Goal: Information Seeking & Learning: Learn about a topic

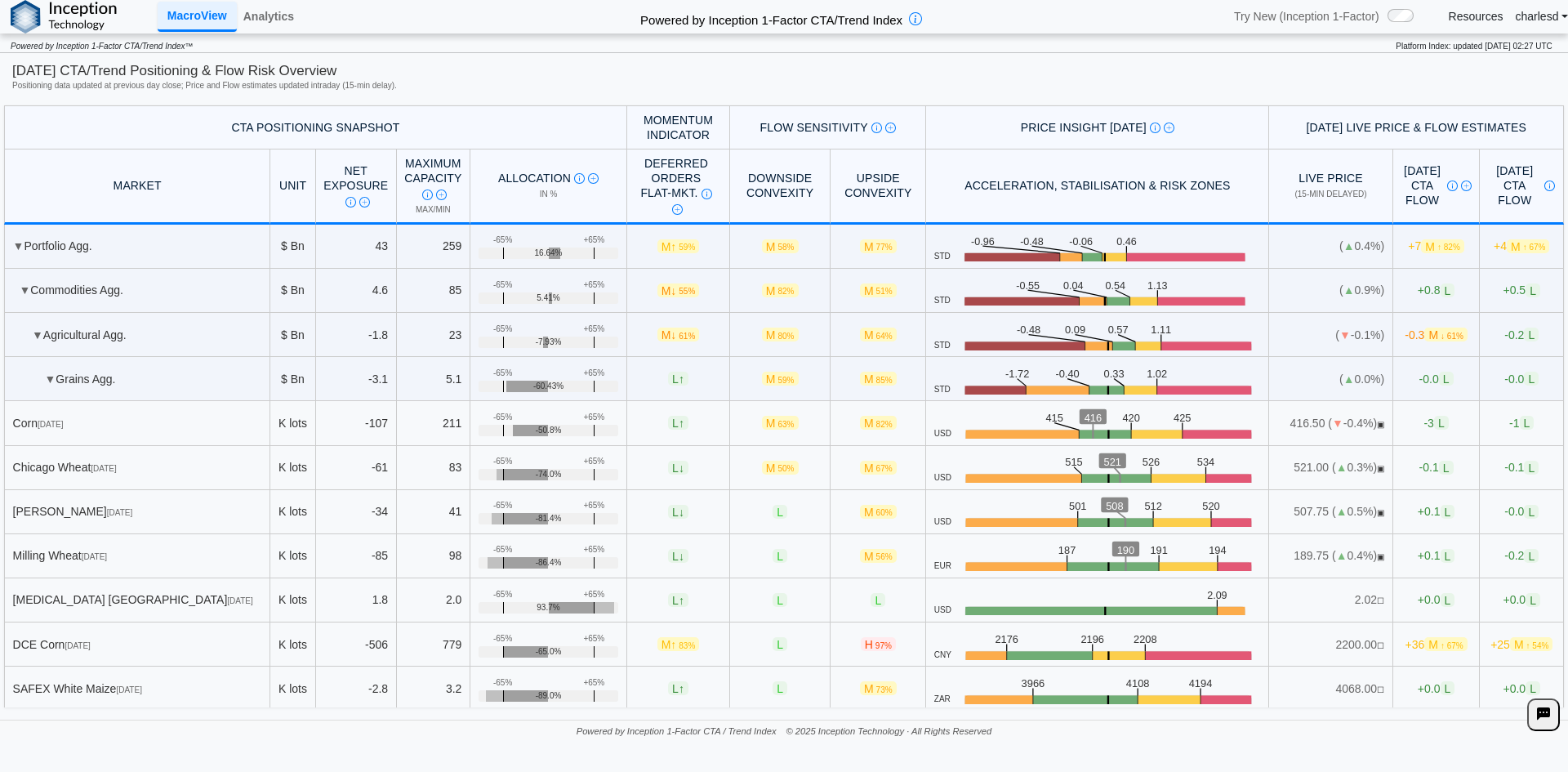
scroll to position [867, 0]
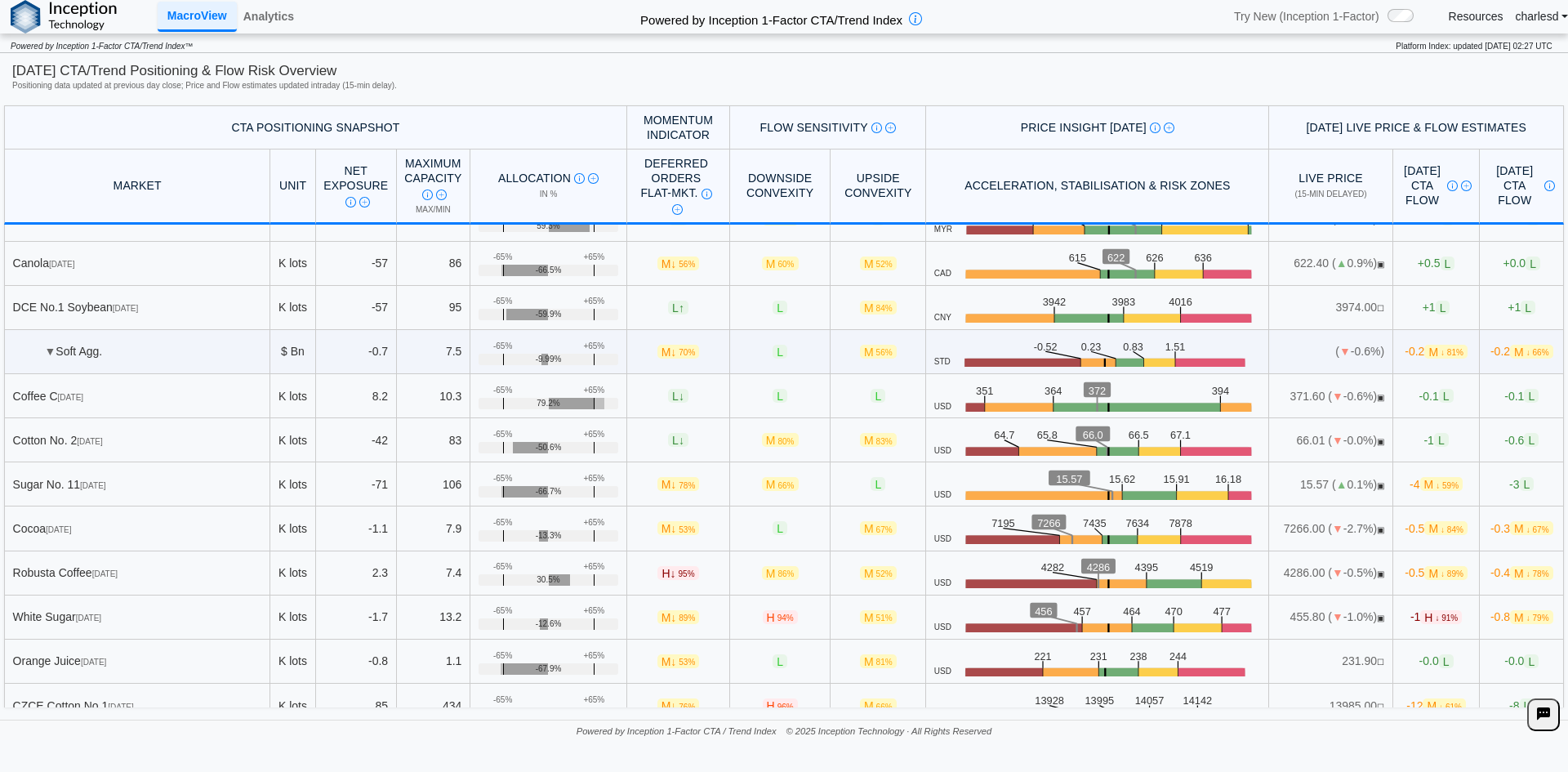
drag, startPoint x: 272, startPoint y: 348, endPoint x: 869, endPoint y: 344, distance: 597.0
click at [884, 346] on tr "▼ Soft Agg. $ Bn -0.7 7.5 +65% -65% -9.99% M ↓ 70% L M 56% STD .zone-text { fon…" at bounding box center [784, 352] width 1560 height 44
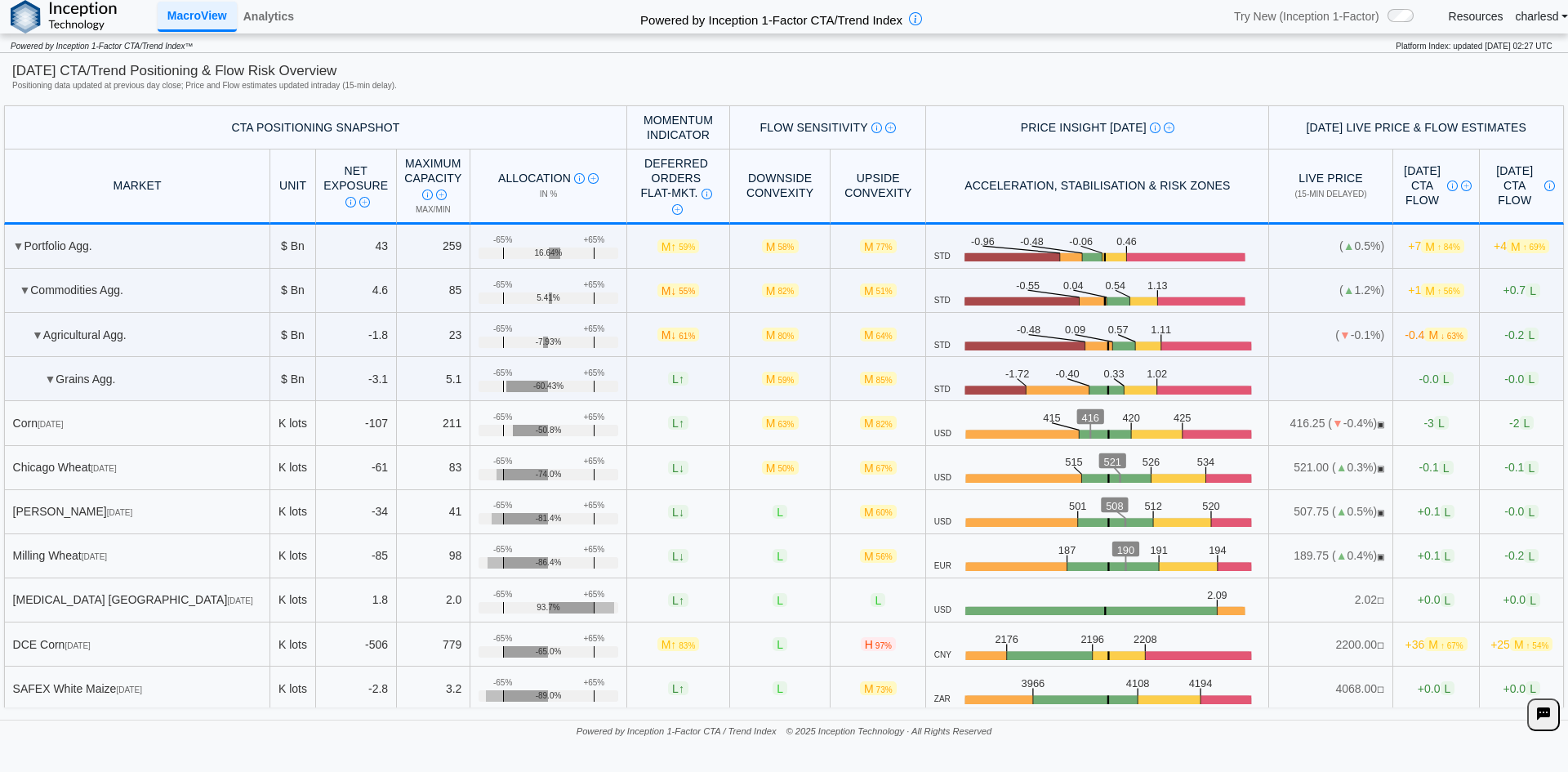
scroll to position [327, 0]
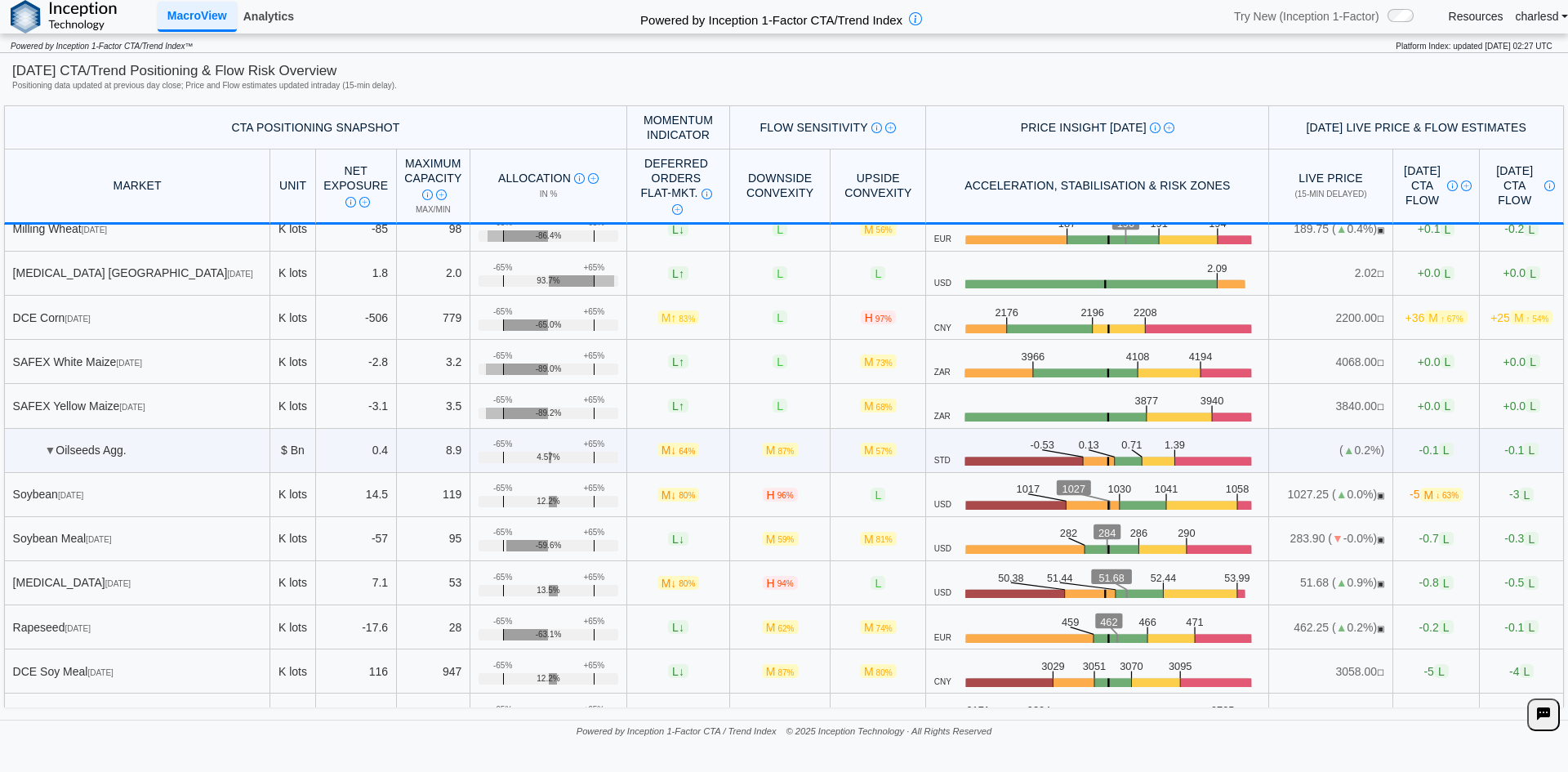
click at [270, 23] on link "Analytics" at bounding box center [269, 16] width 64 height 28
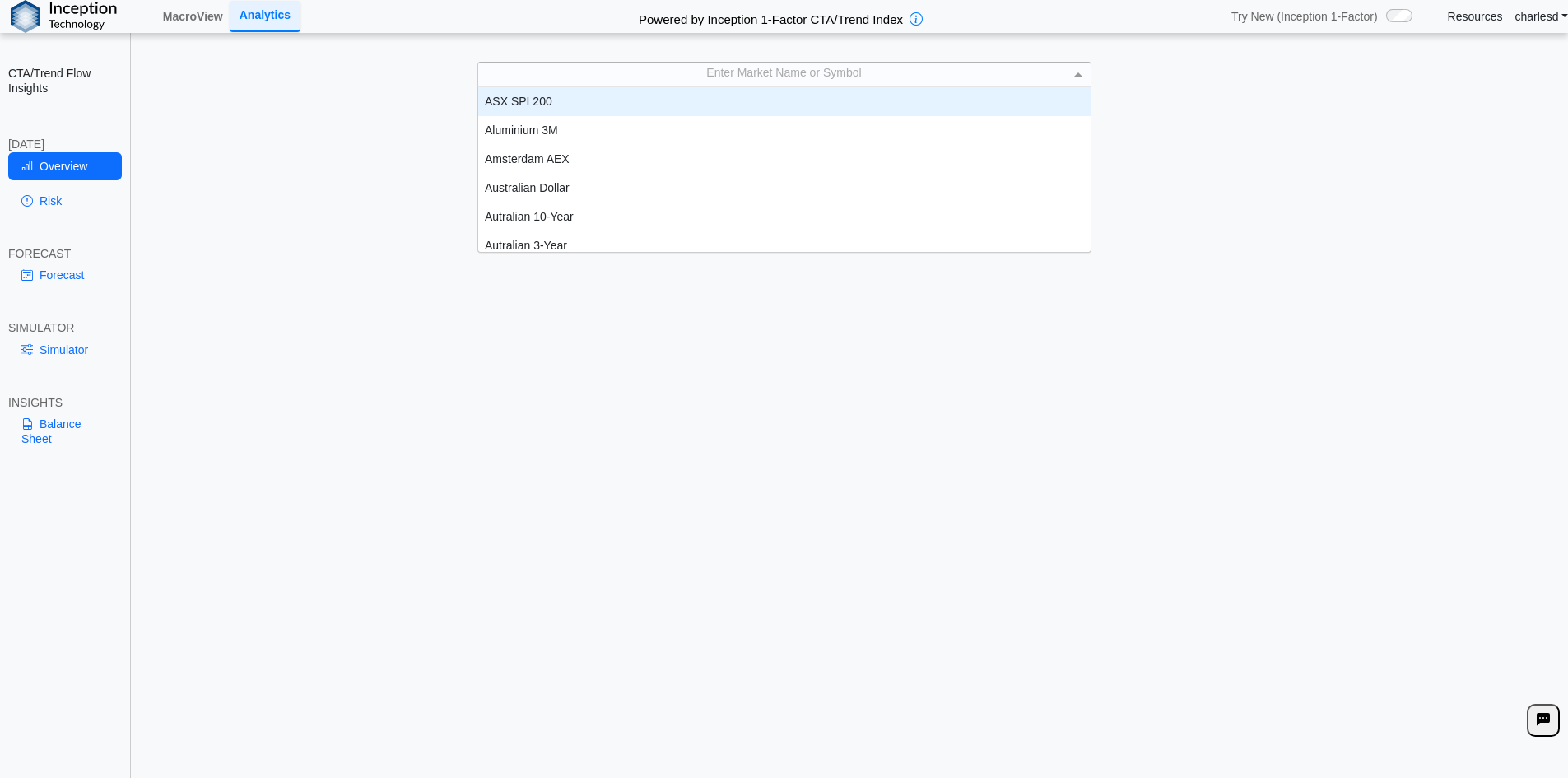
click at [643, 78] on div "Enter Market Name or Symbol" at bounding box center [784, 74] width 613 height 23
type input "****"
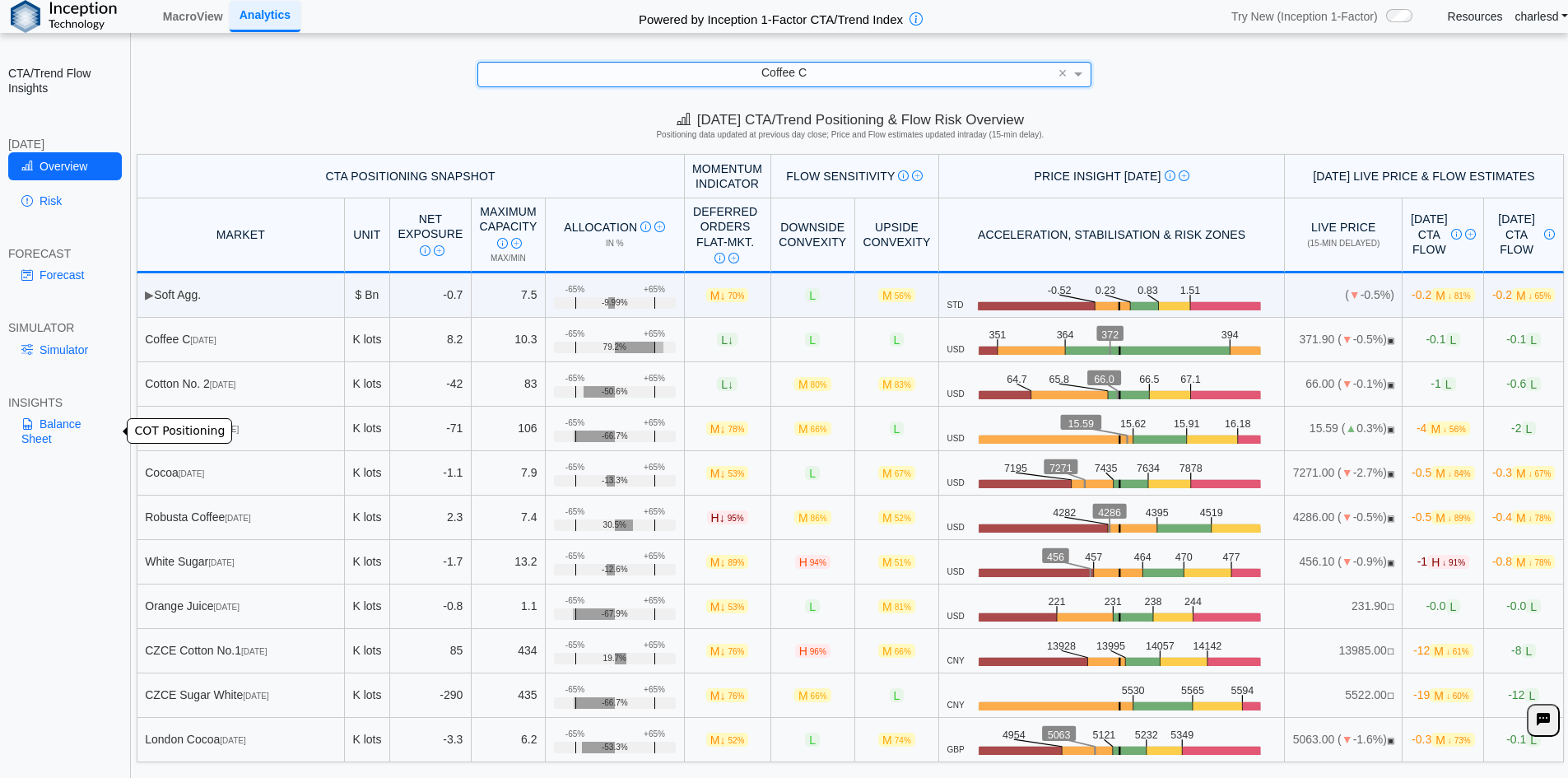
click at [81, 424] on link "Balance Sheet" at bounding box center [64, 431] width 114 height 43
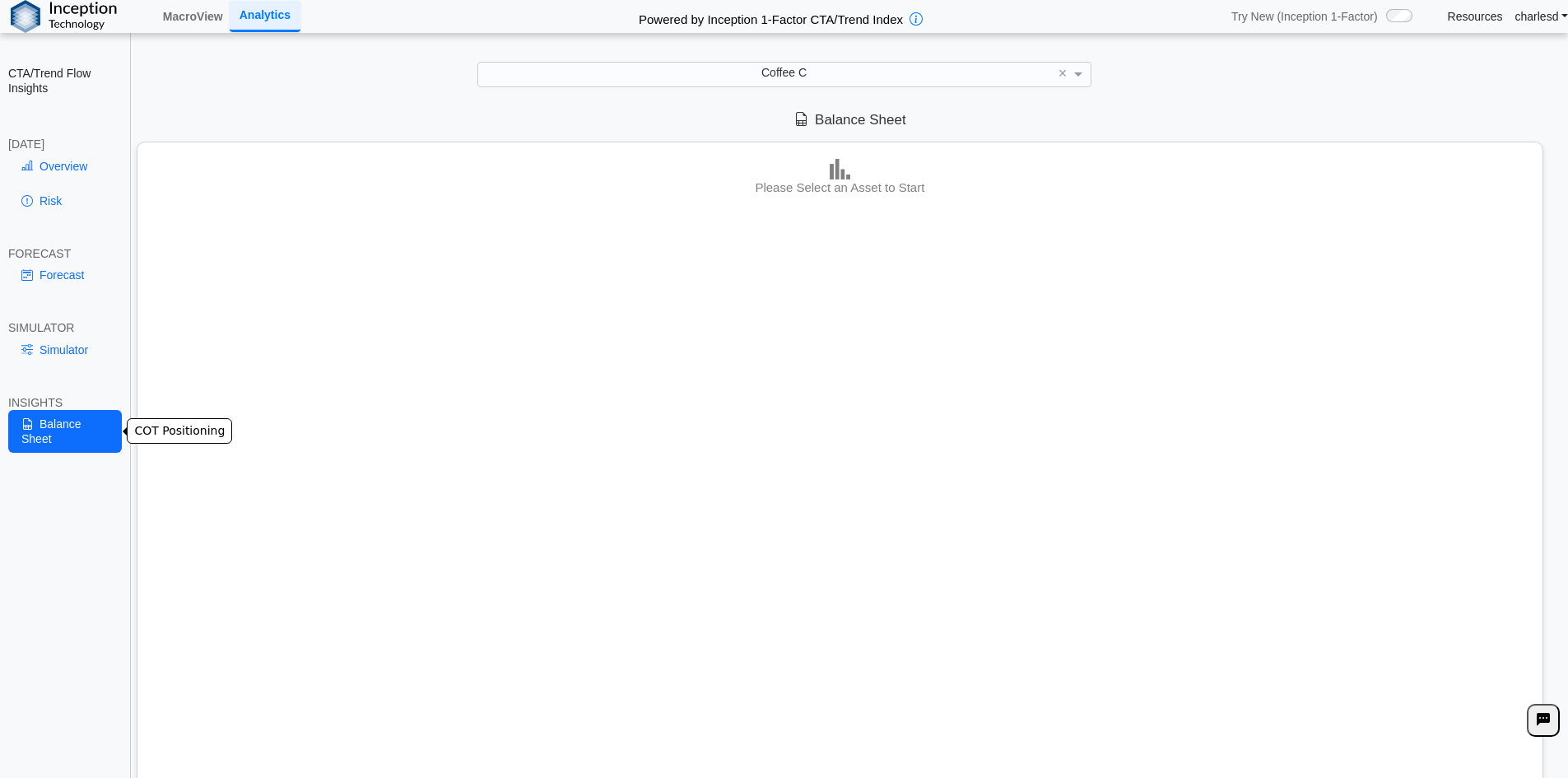
click at [58, 351] on link "Simulator" at bounding box center [64, 349] width 114 height 28
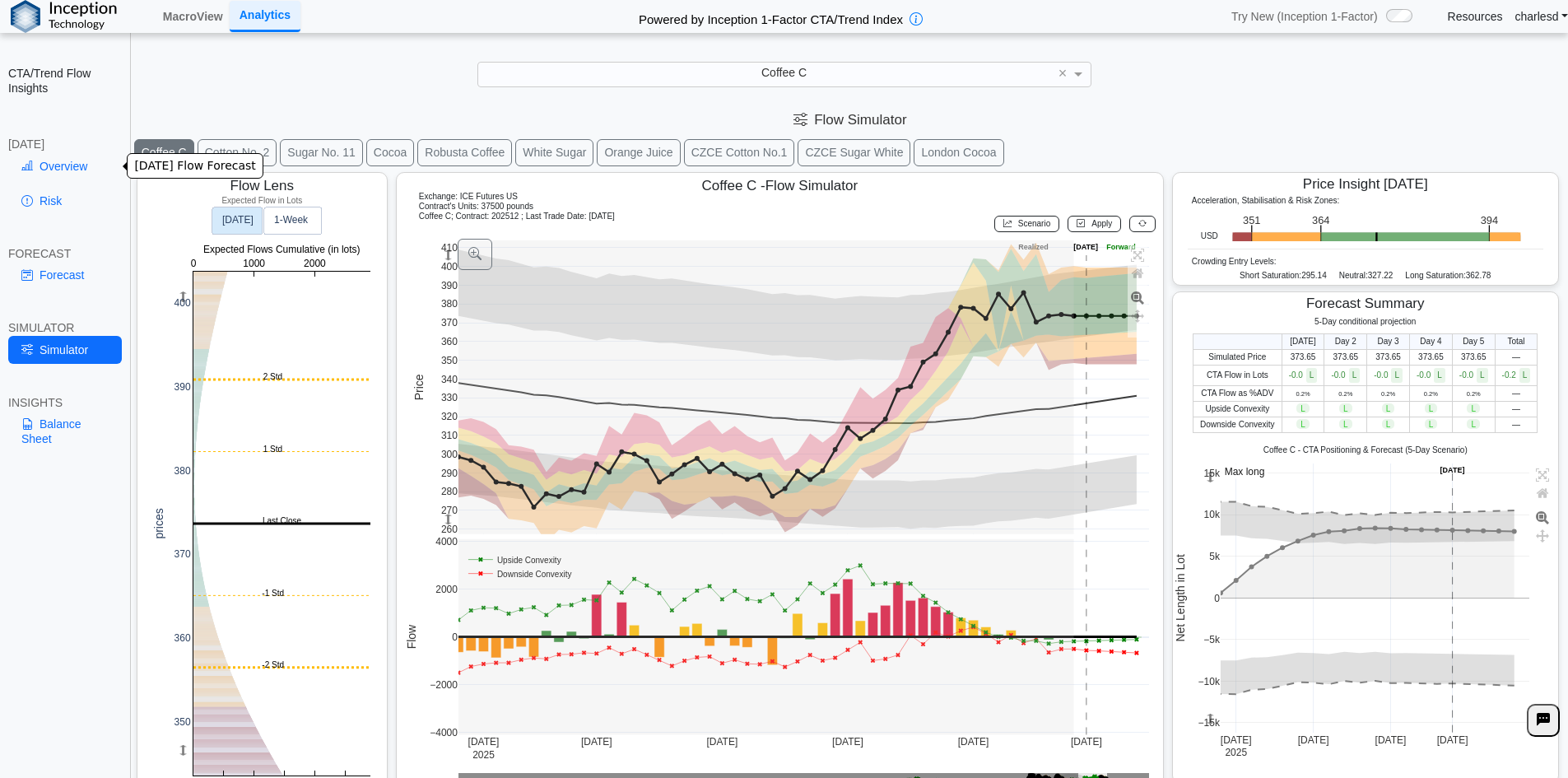
click at [85, 165] on link "Overview" at bounding box center [64, 165] width 114 height 28
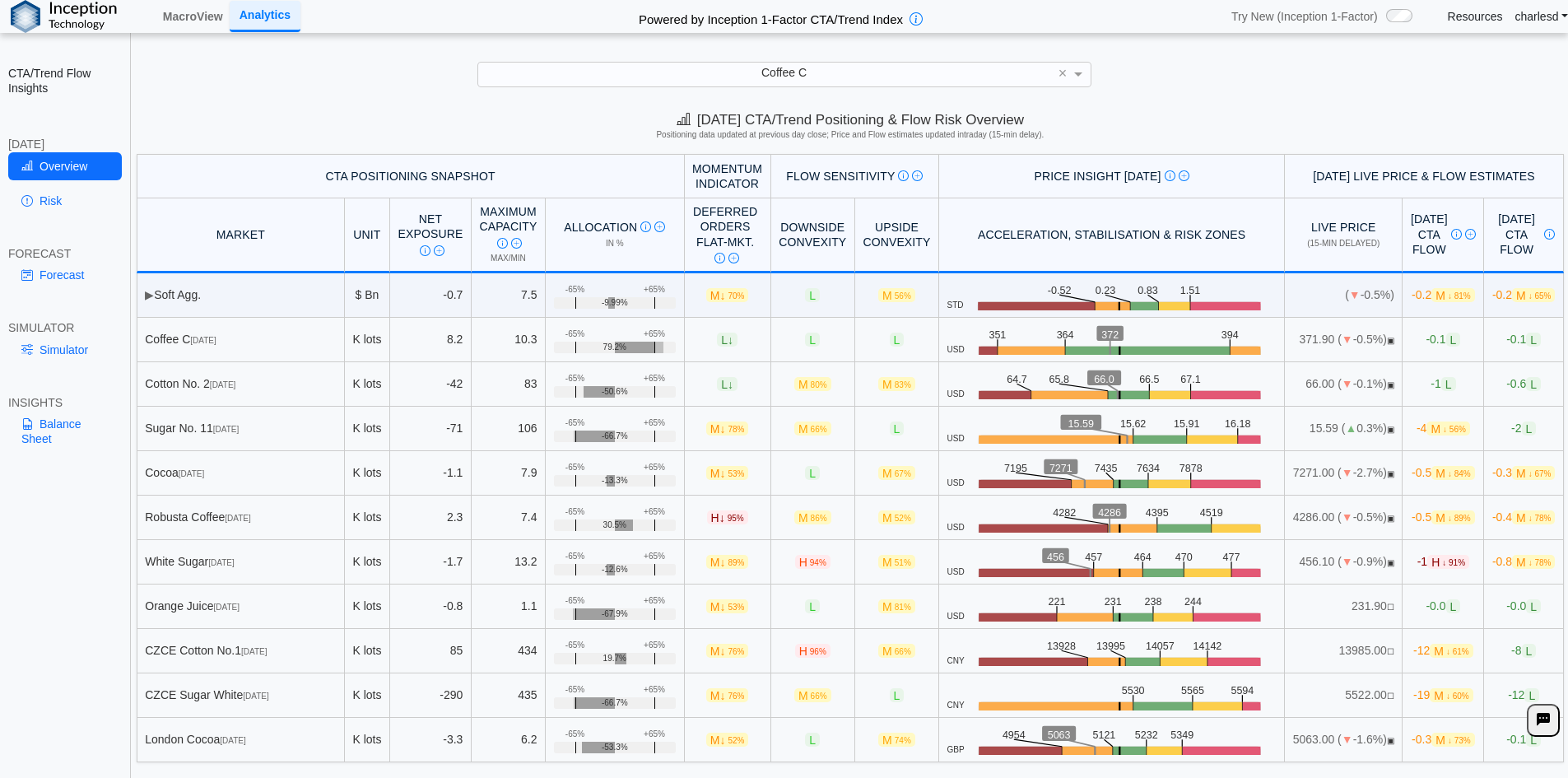
scroll to position [23, 0]
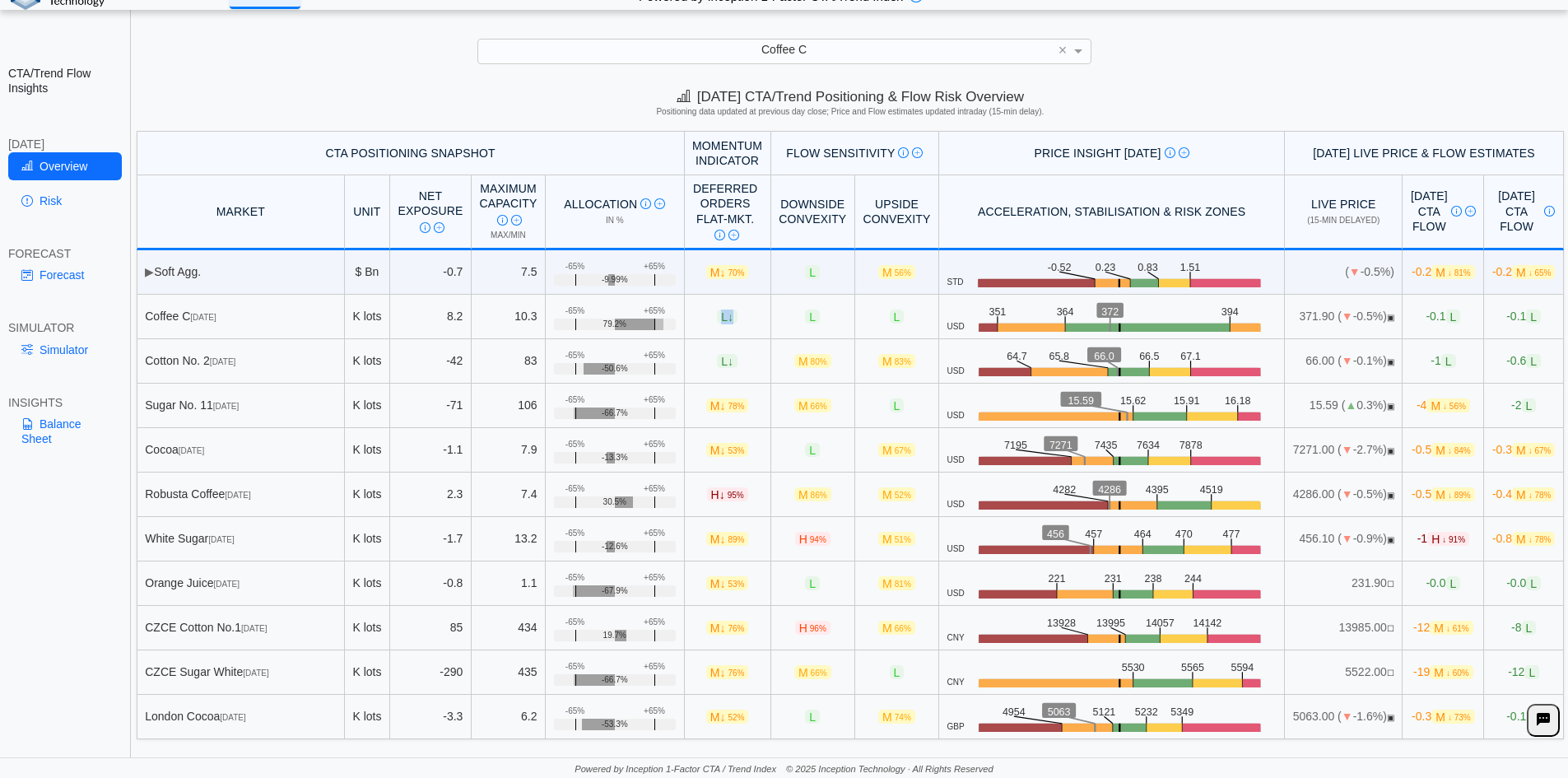
drag, startPoint x: 686, startPoint y: 317, endPoint x: 714, endPoint y: 318, distance: 28.0
click at [712, 318] on td "L ↓" at bounding box center [728, 317] width 87 height 45
drag, startPoint x: 789, startPoint y: 318, endPoint x: 838, endPoint y: 317, distance: 49.0
click at [823, 317] on tr "Coffee C Dec 25 K lots 8.2 10.3 +65% -65% 79.2% L ↓ L L USD .zone-text { font-s…" at bounding box center [851, 317] width 1428 height 45
click at [810, 537] on span "94%" at bounding box center [818, 539] width 16 height 9
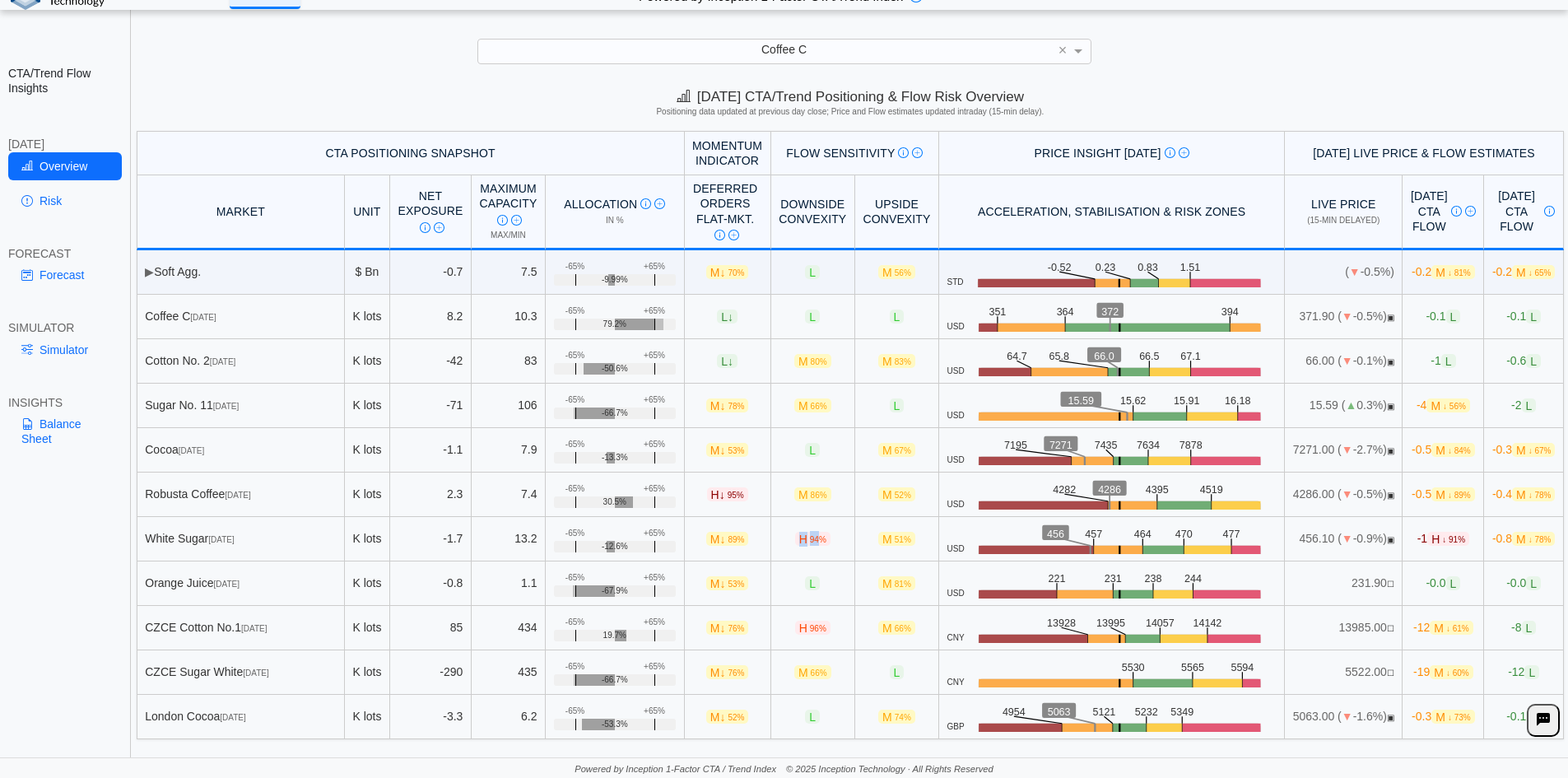
click at [810, 537] on span "94%" at bounding box center [818, 539] width 16 height 9
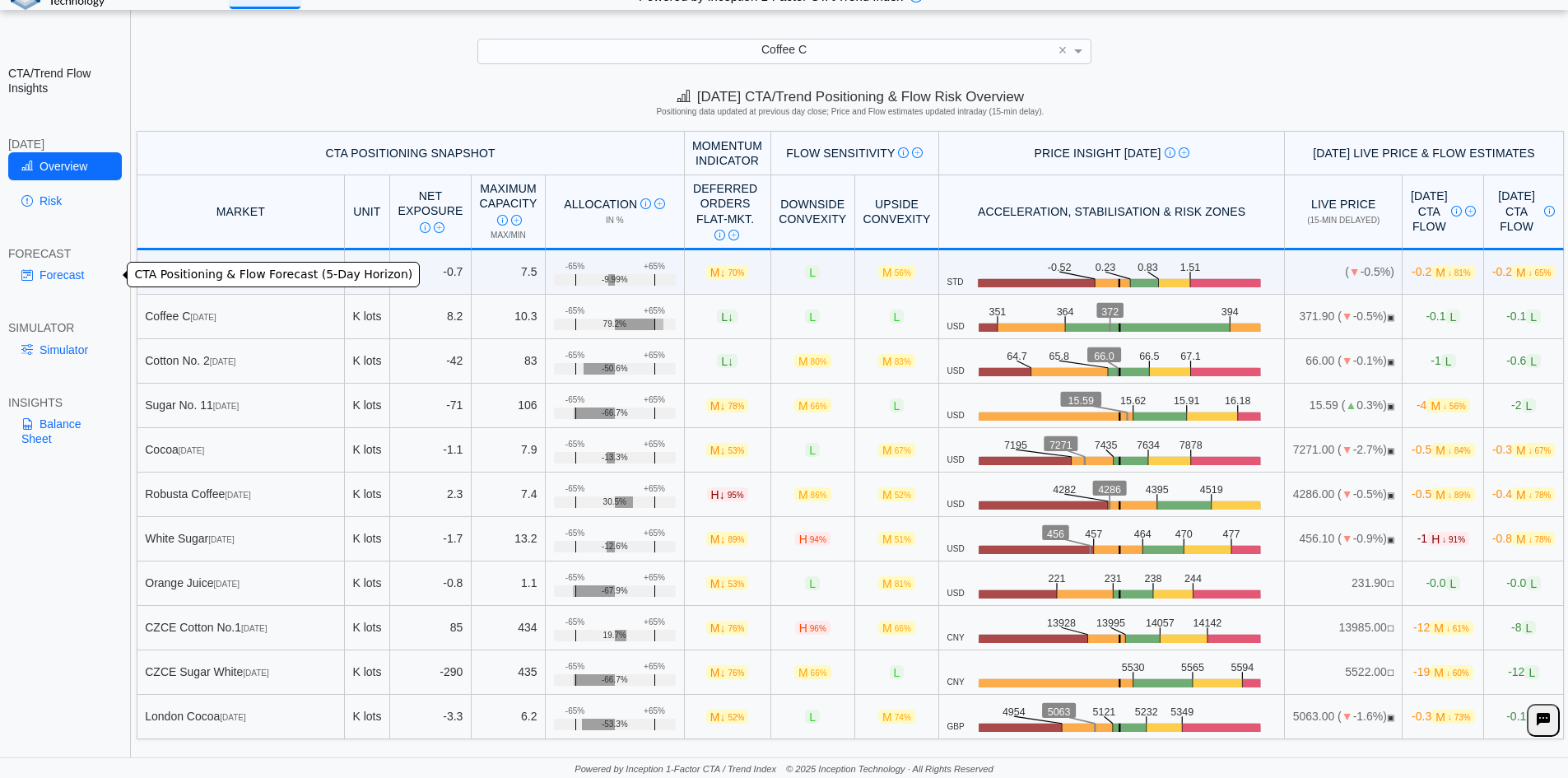
click at [58, 275] on link "Forecast" at bounding box center [64, 275] width 114 height 28
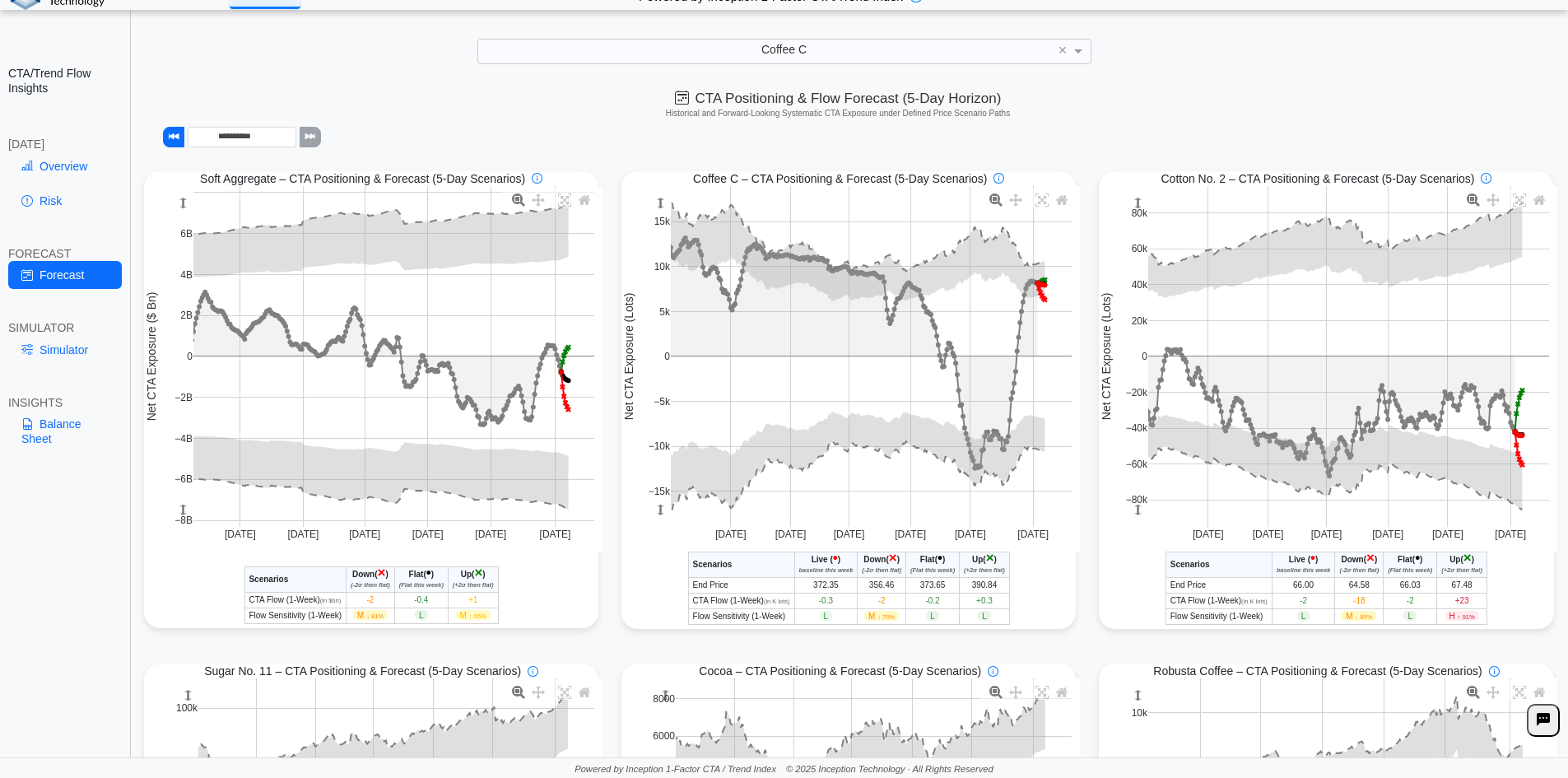
drag, startPoint x: 1170, startPoint y: 621, endPoint x: 1256, endPoint y: 620, distance: 86.0
click at [1456, 601] on span "+23" at bounding box center [1462, 600] width 14 height 9
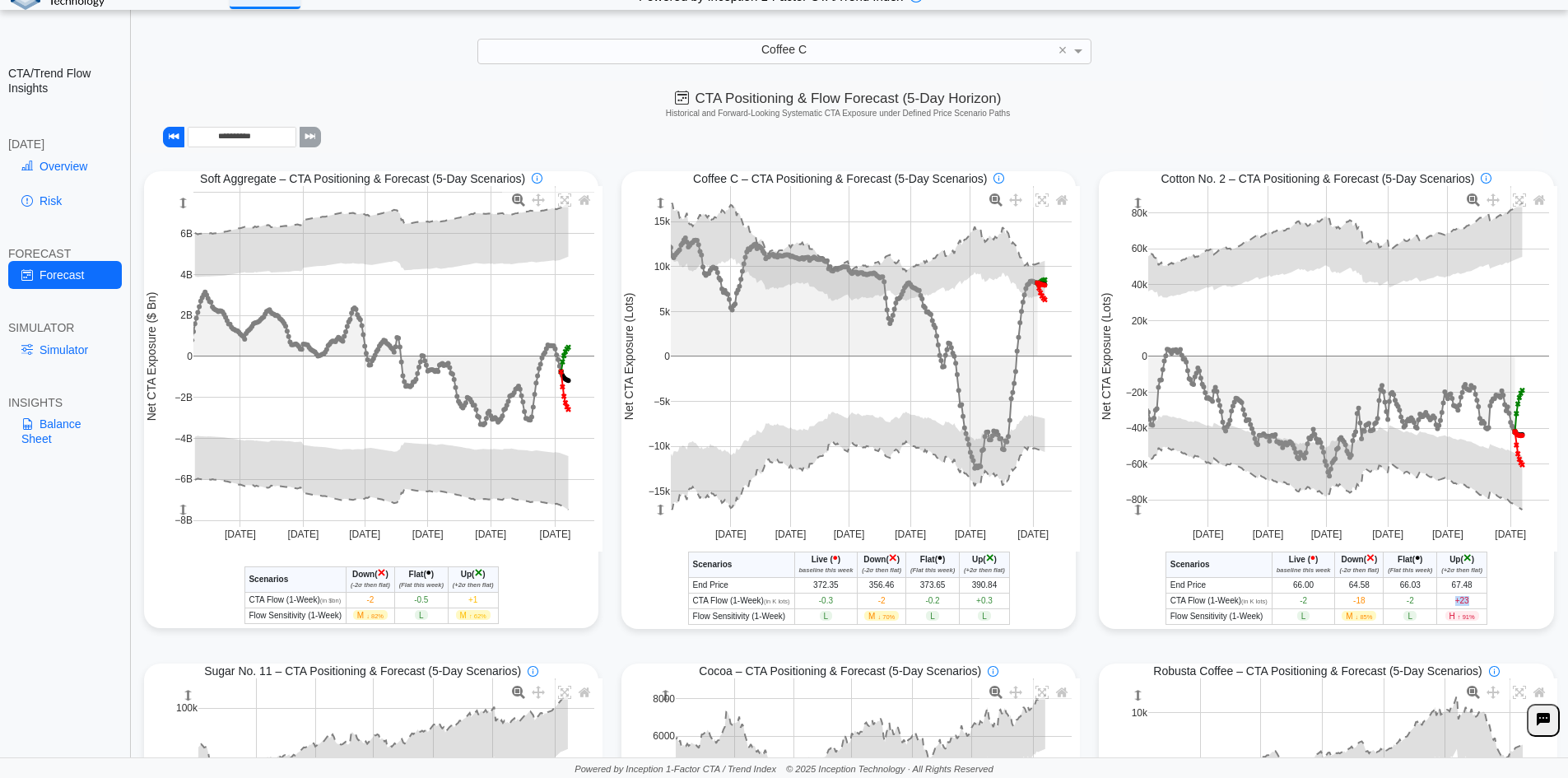
click at [1456, 601] on span "+23" at bounding box center [1462, 600] width 14 height 9
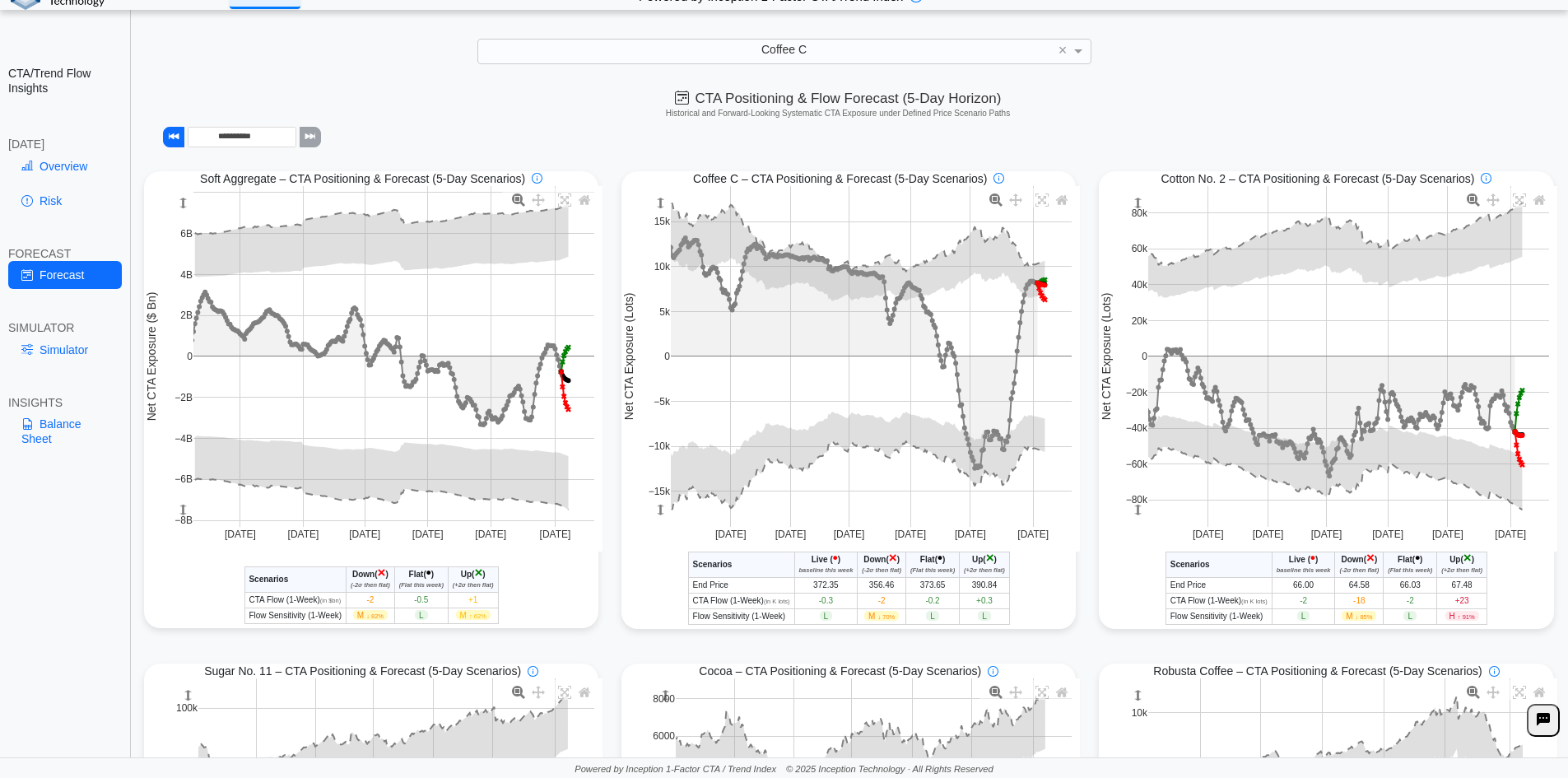
click at [1458, 616] on span "↑ 91%" at bounding box center [1466, 617] width 17 height 7
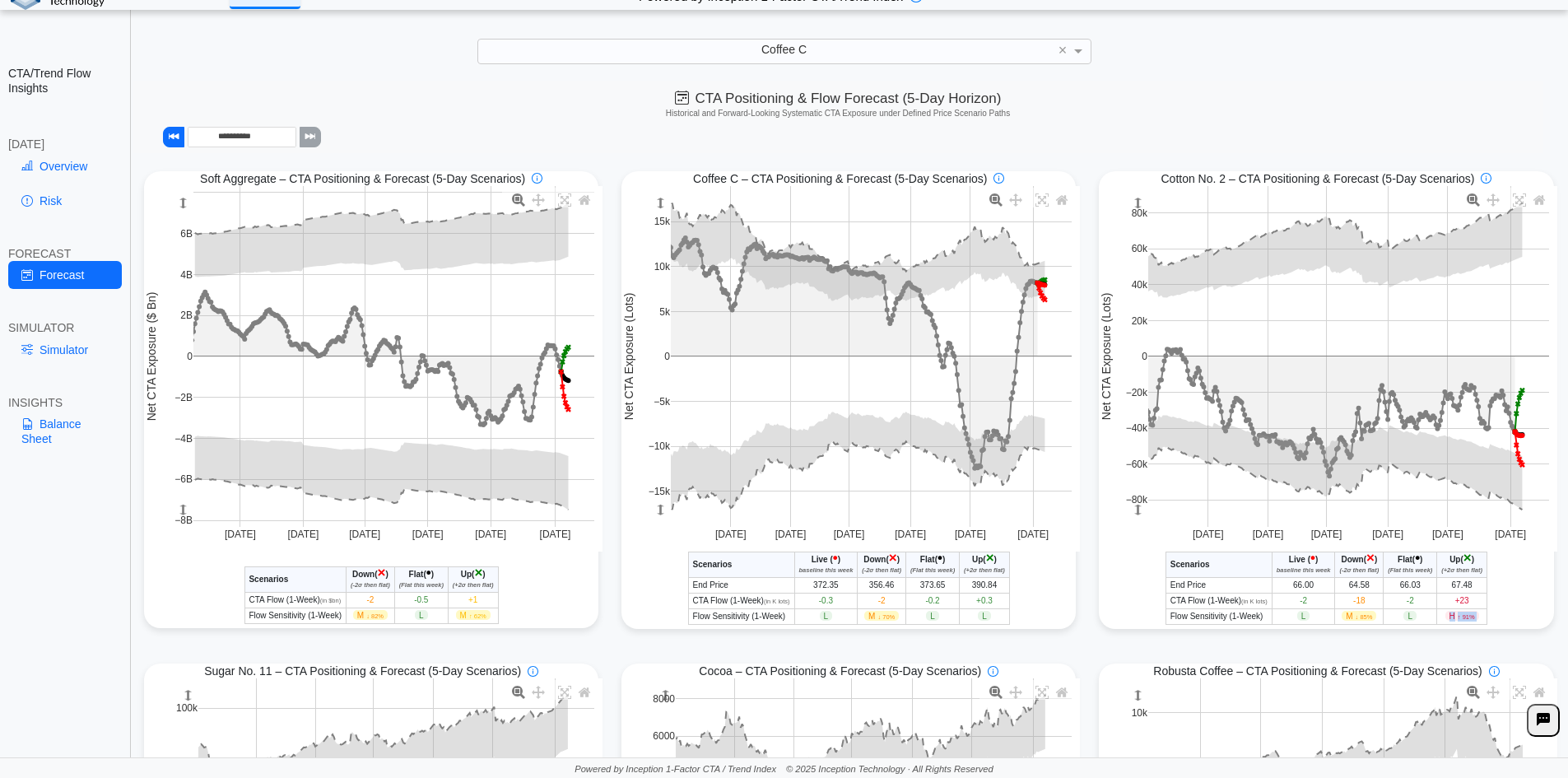
click at [1458, 616] on span "↑ 91%" at bounding box center [1466, 617] width 17 height 7
click at [1457, 602] on span "+23" at bounding box center [1462, 600] width 14 height 9
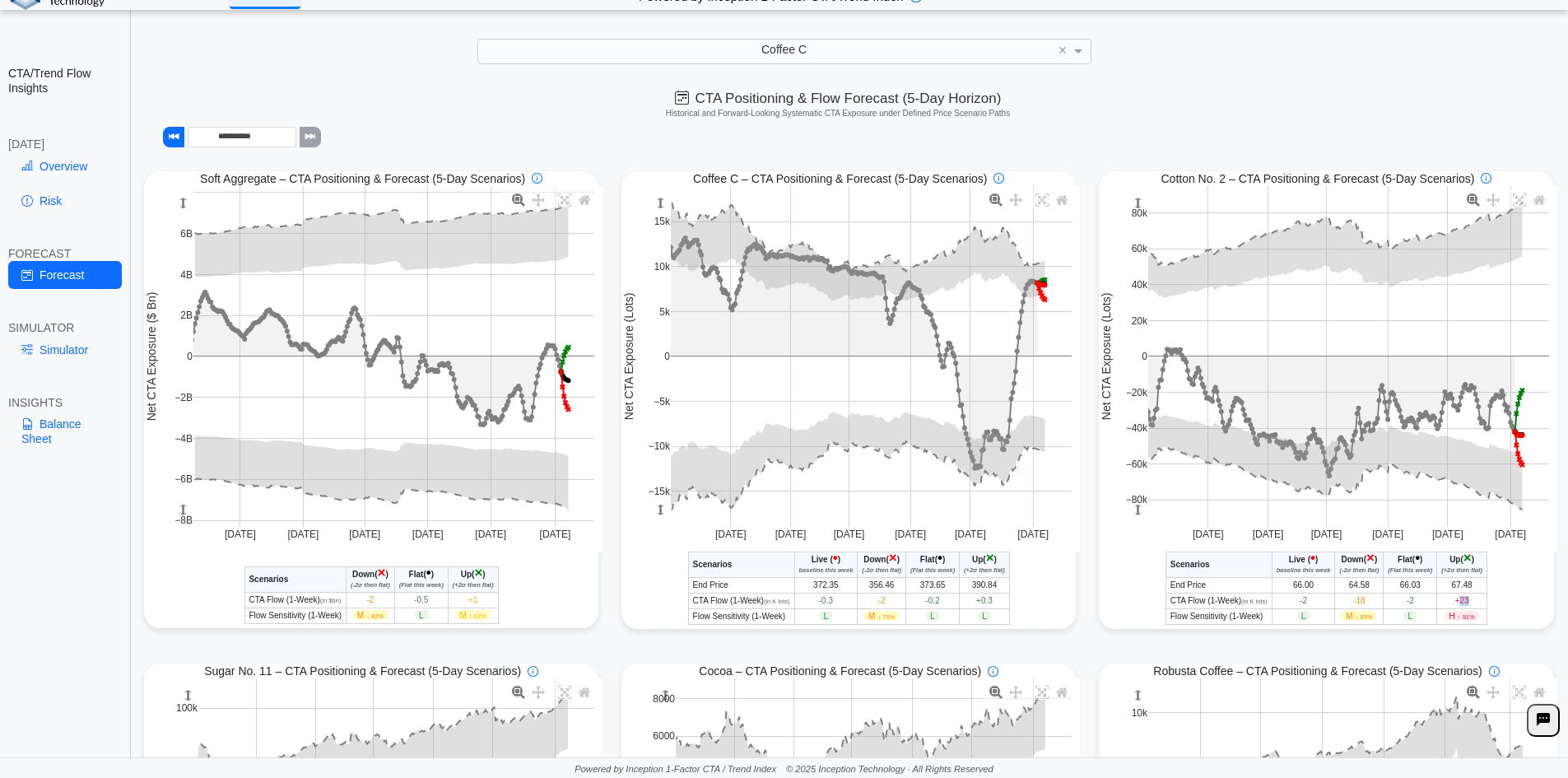
click at [1457, 602] on span "+23" at bounding box center [1462, 600] width 14 height 9
click at [1461, 604] on span "+23" at bounding box center [1462, 600] width 14 height 9
click at [1458, 618] on span "↑ 91%" at bounding box center [1466, 617] width 17 height 7
drag, startPoint x: 1444, startPoint y: 618, endPoint x: 1468, endPoint y: 619, distance: 24.0
click at [1468, 619] on span "H ↑ 91%" at bounding box center [1462, 615] width 34 height 10
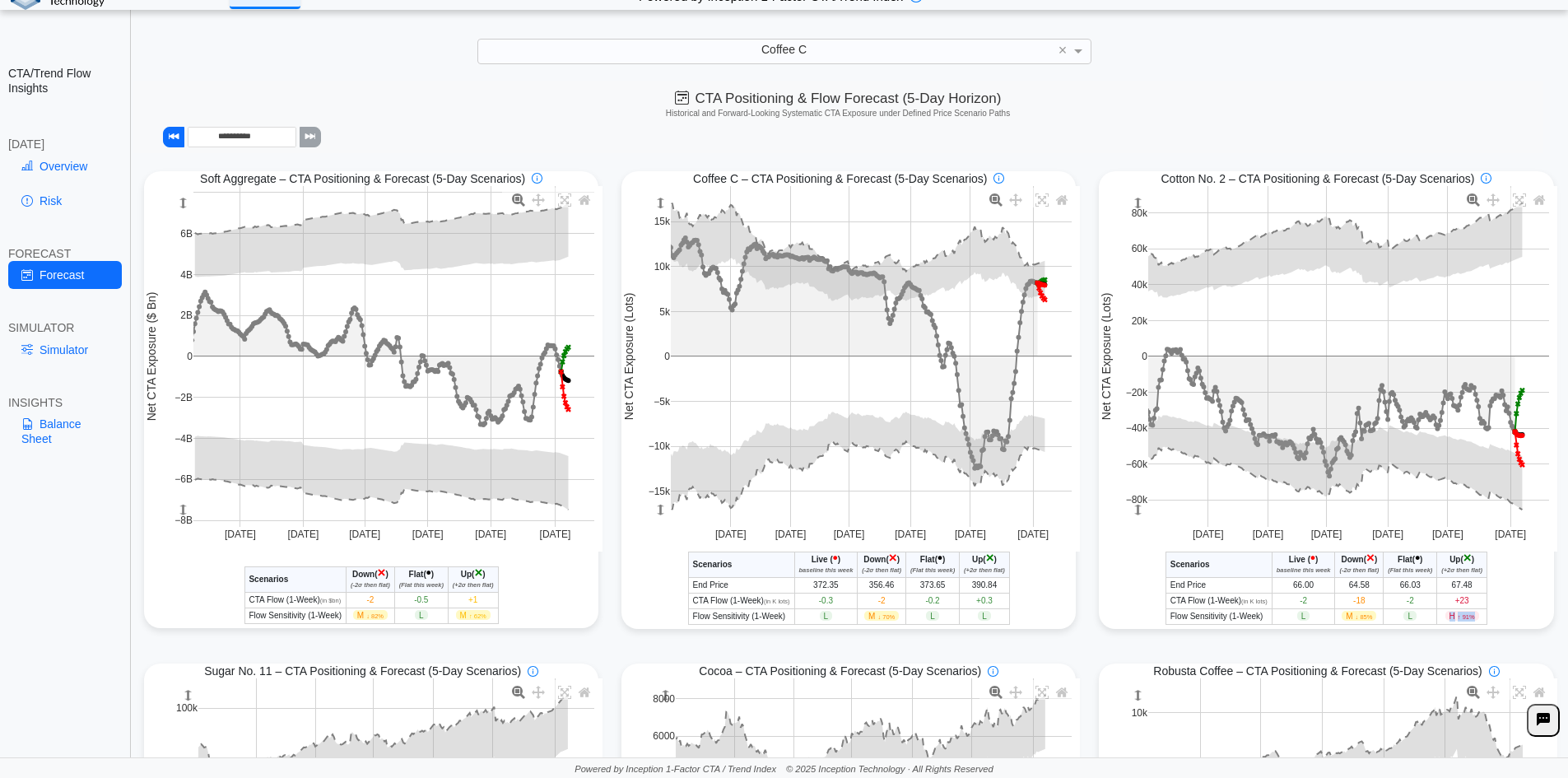
click at [1471, 619] on span "H ↑ 91%" at bounding box center [1462, 615] width 34 height 10
click at [1458, 620] on span "↑ 91%" at bounding box center [1466, 617] width 17 height 7
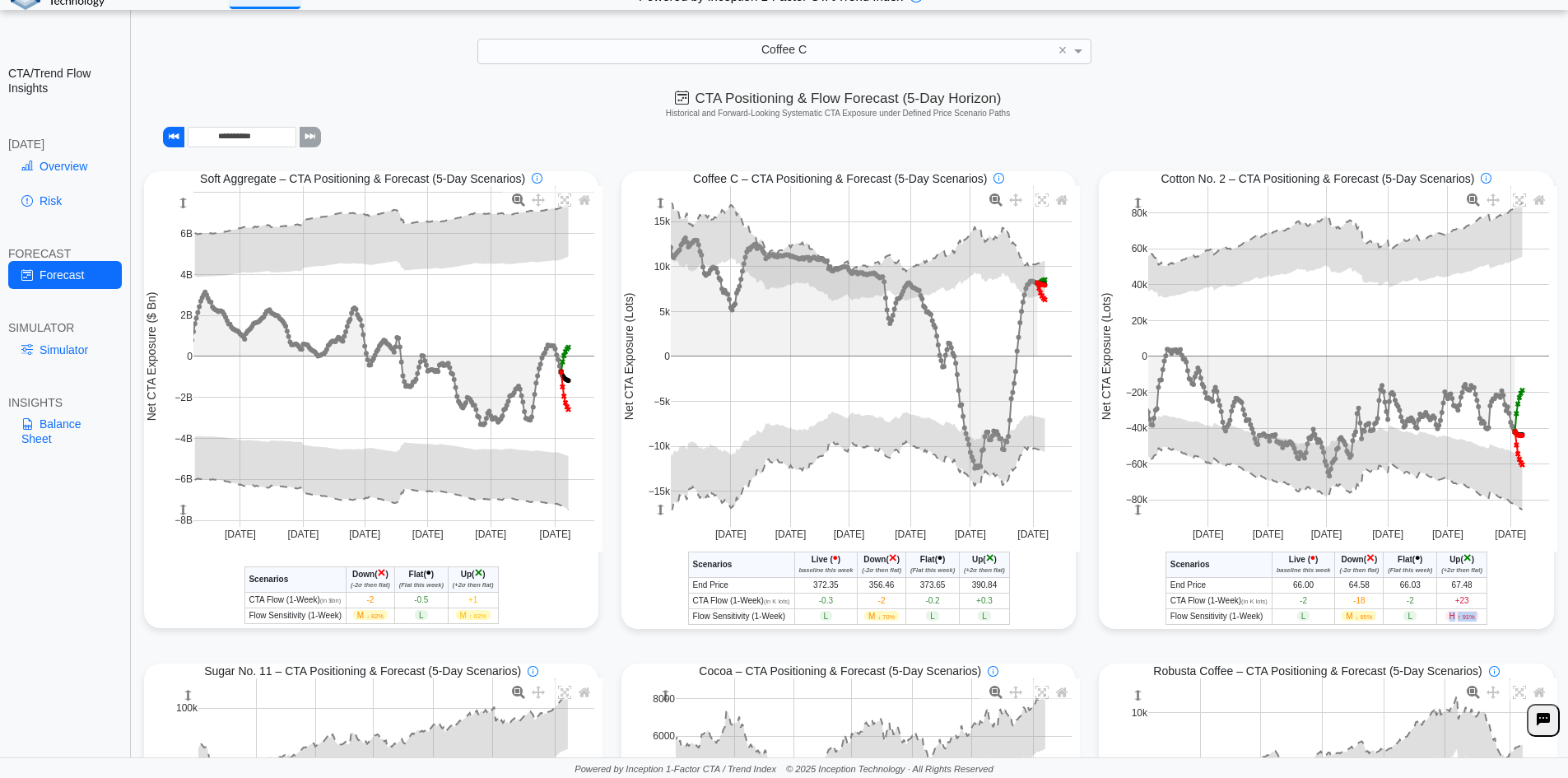
click at [1458, 620] on span "↑ 91%" at bounding box center [1466, 617] width 17 height 7
click at [51, 179] on link "Overview" at bounding box center [64, 165] width 114 height 28
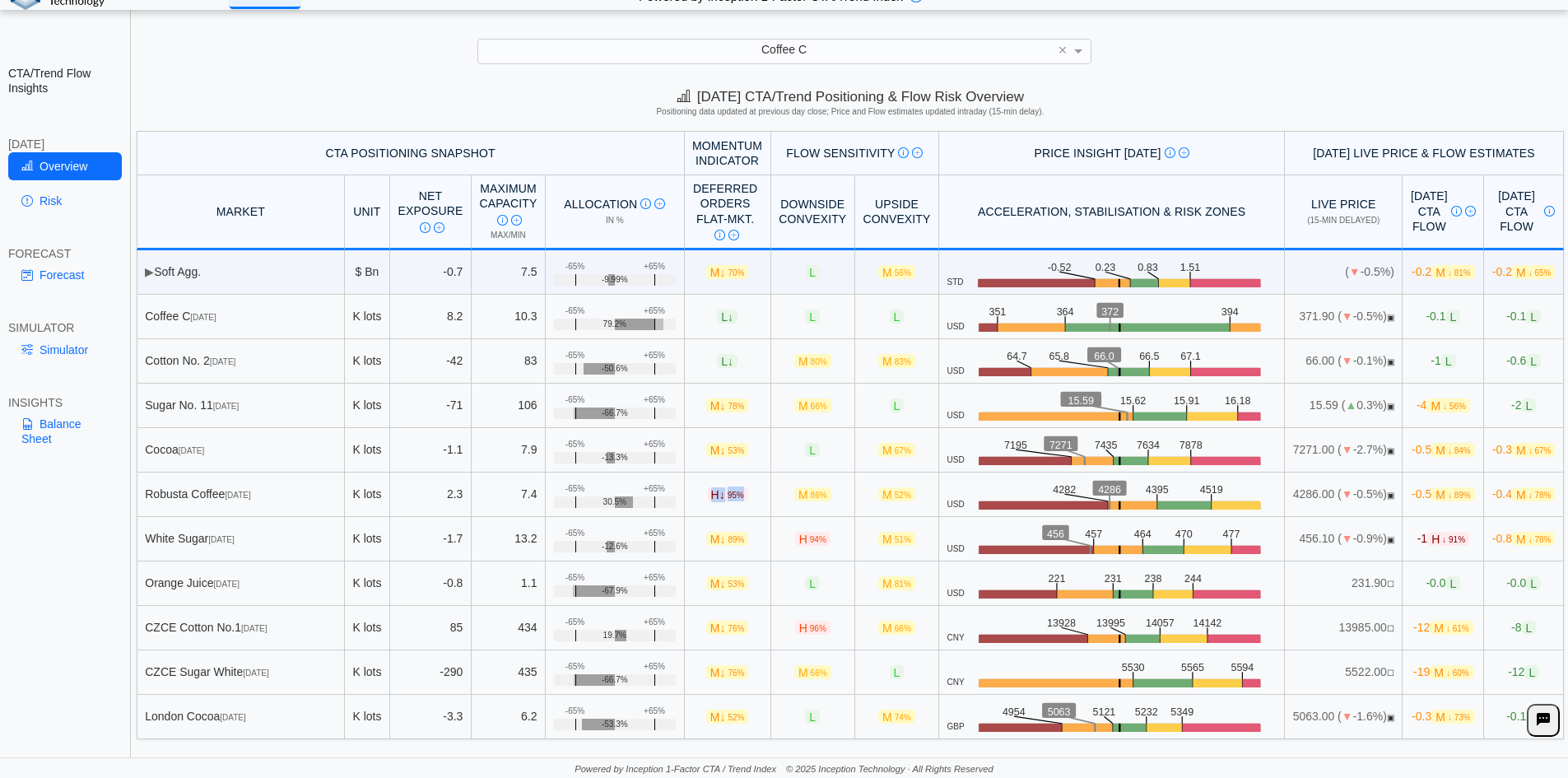
drag, startPoint x: 680, startPoint y: 498, endPoint x: 713, endPoint y: 497, distance: 33.0
click at [713, 497] on span "H ↓ 95%" at bounding box center [727, 495] width 41 height 14
click at [31, 346] on icon at bounding box center [27, 350] width 12 height 13
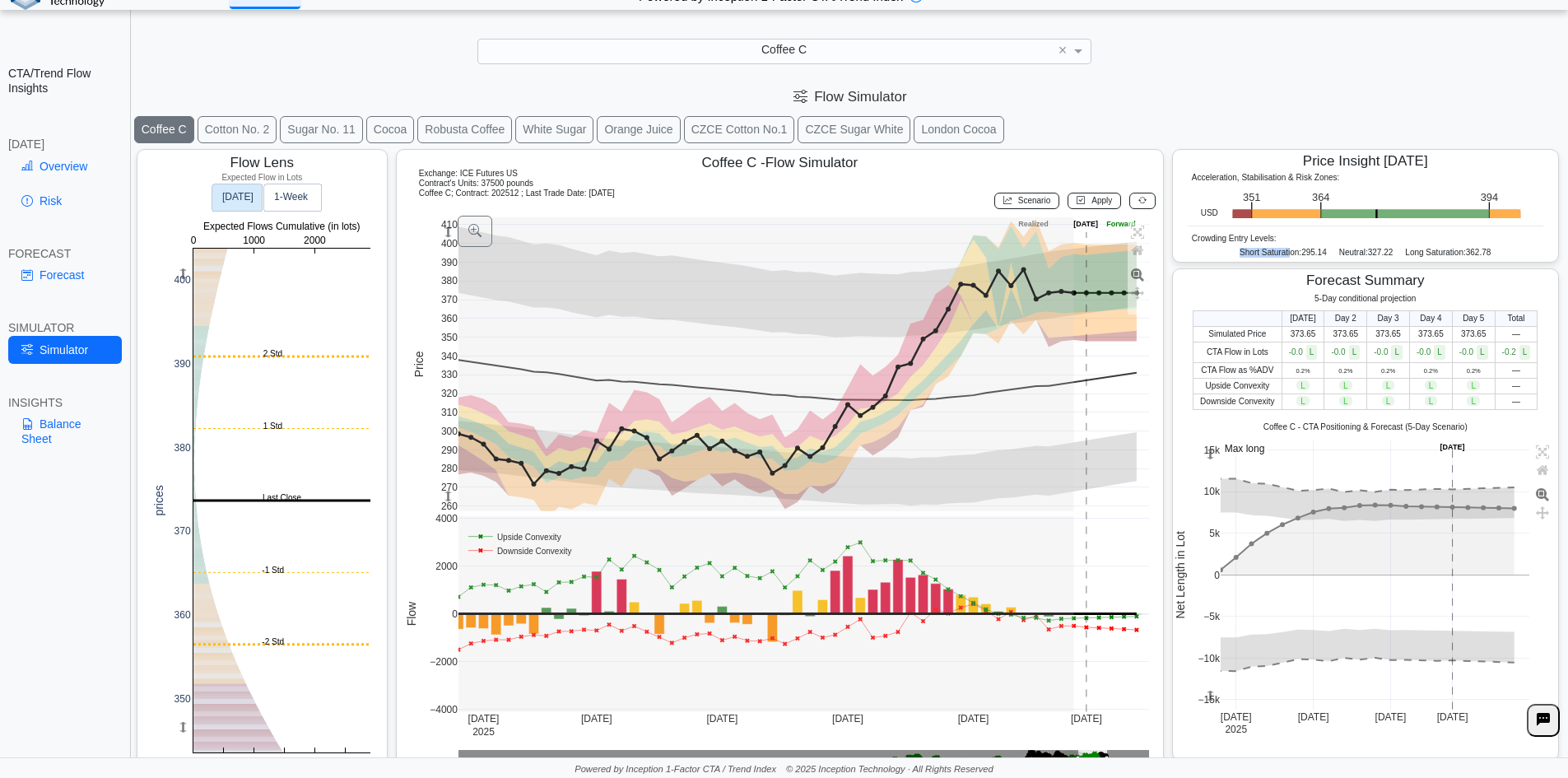
drag, startPoint x: 1226, startPoint y: 249, endPoint x: 1279, endPoint y: 251, distance: 53.0
click at [1279, 251] on div "Short Saturation: 295.14 Neutral: 327.22 Long Saturation: 362.78" at bounding box center [1366, 255] width 356 height 14
click at [1410, 251] on span "Long Saturation:" at bounding box center [1435, 252] width 60 height 9
drag, startPoint x: 1400, startPoint y: 251, endPoint x: 1491, endPoint y: 250, distance: 91.0
click at [1491, 250] on div "Short Saturation: 295.14 Neutral: 327.22 Long Saturation: 362.78" at bounding box center [1366, 255] width 356 height 14
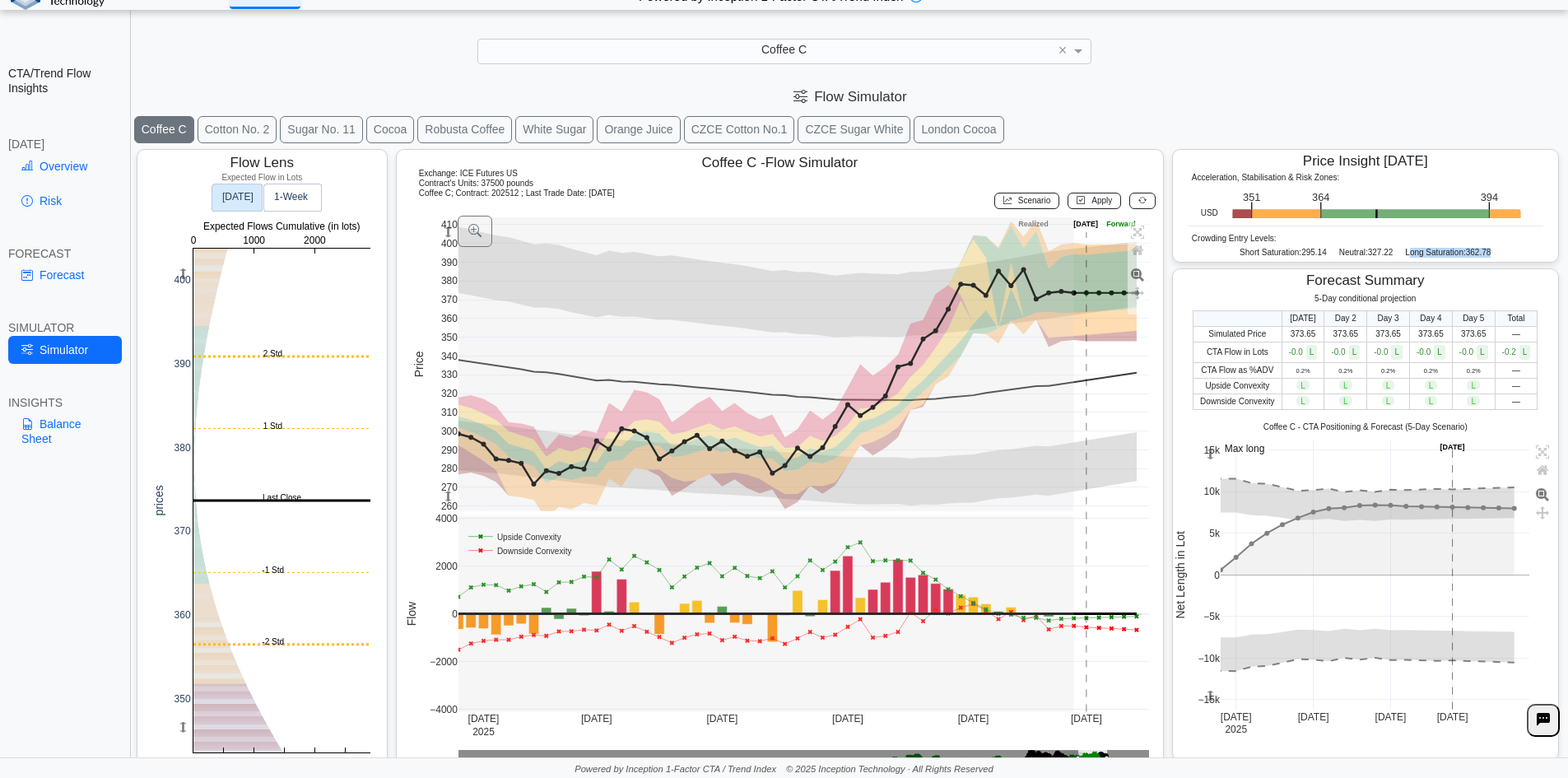
click at [1456, 255] on span "Long Saturation:" at bounding box center [1435, 252] width 60 height 9
drag, startPoint x: 1456, startPoint y: 255, endPoint x: 1479, endPoint y: 253, distance: 23.1
click at [1479, 253] on div "Long Saturation: 362.78" at bounding box center [1448, 252] width 86 height 10
click at [218, 620] on rect at bounding box center [282, 500] width 177 height 503
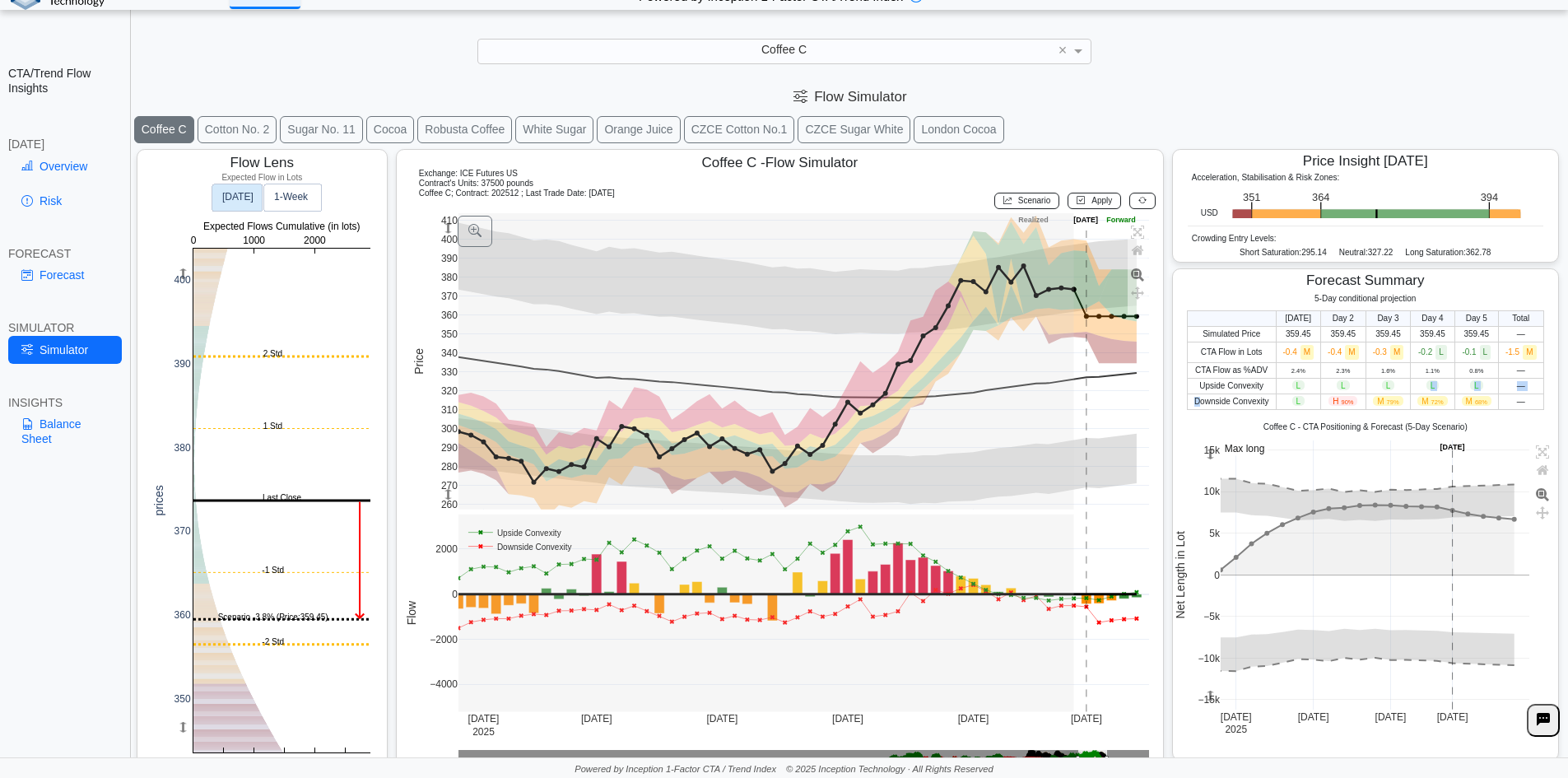
drag, startPoint x: 1189, startPoint y: 402, endPoint x: 1419, endPoint y: 392, distance: 230.2
click at [1416, 392] on tbody "Simulated Price 359.45 359.45 359.45 359.45 359.45 — CTA Flow in Lots -0.4 M -0…" at bounding box center [1365, 367] width 356 height 83
click at [1427, 390] on span "L" at bounding box center [1433, 385] width 13 height 10
click at [1328, 404] on span "H 90%" at bounding box center [1343, 401] width 29 height 10
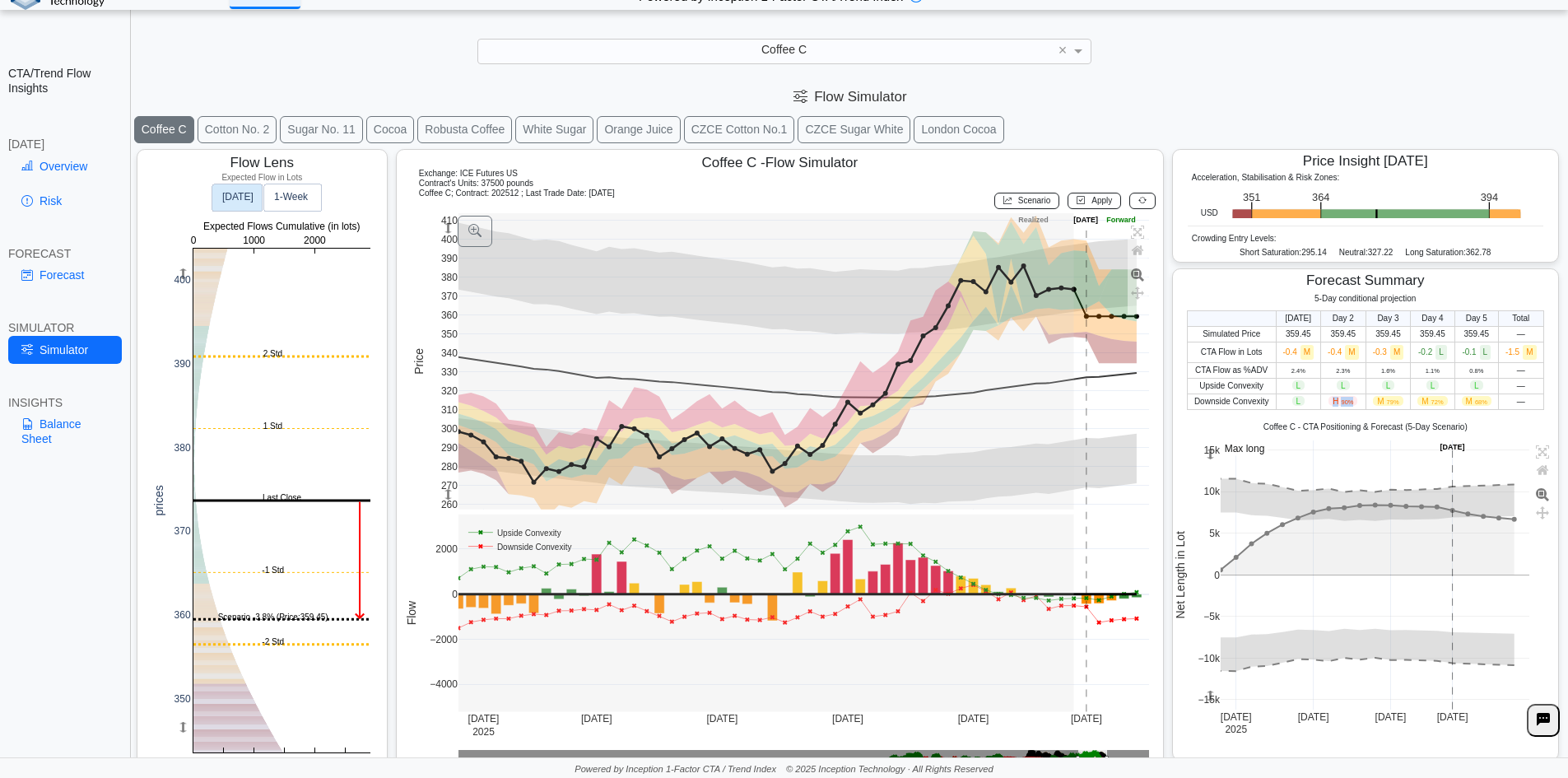
click at [1328, 404] on span "H 90%" at bounding box center [1343, 401] width 29 height 10
click at [793, 44] on span "Coffee C" at bounding box center [784, 49] width 46 height 13
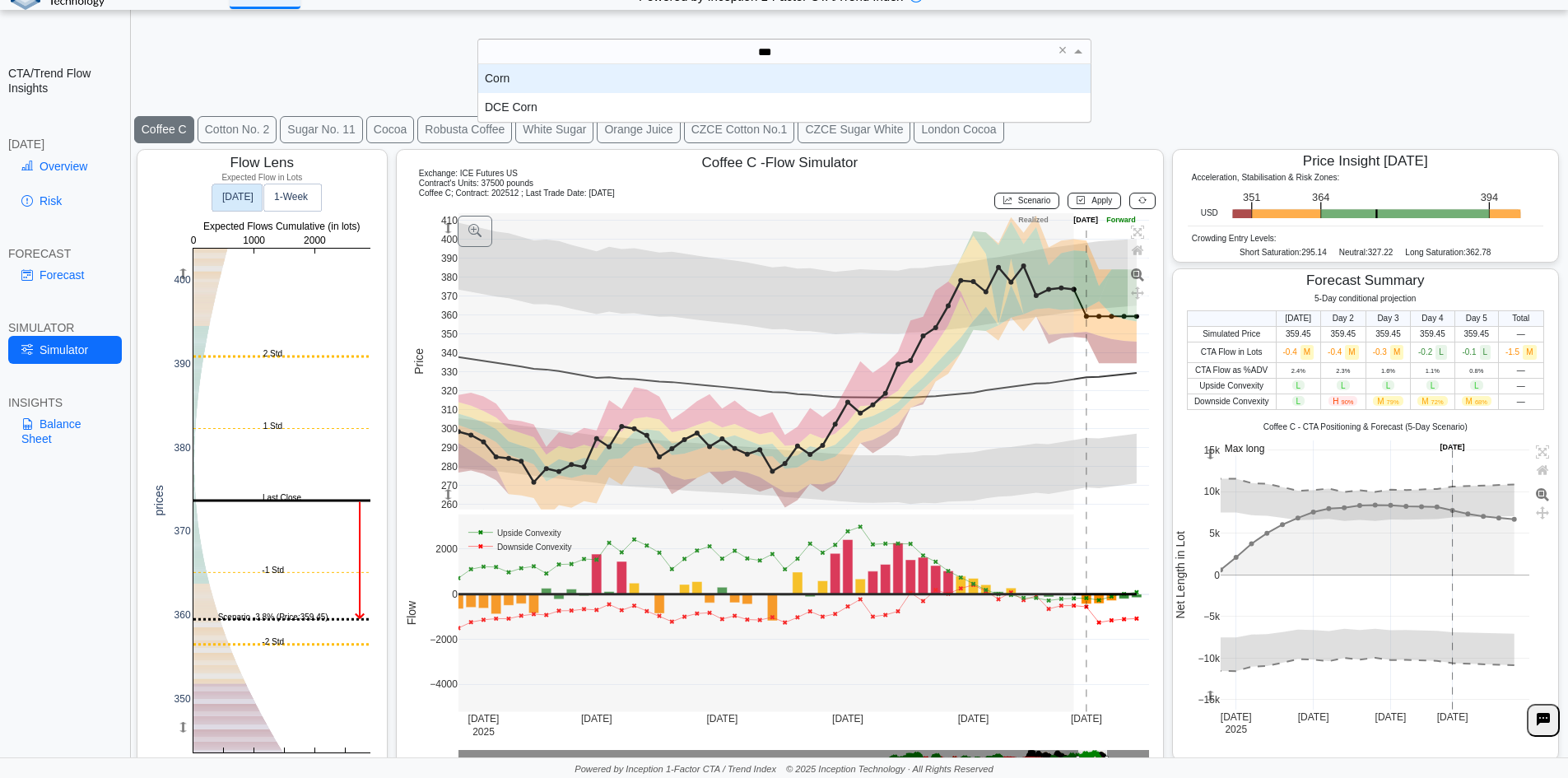
scroll to position [46, 600]
type input "****"
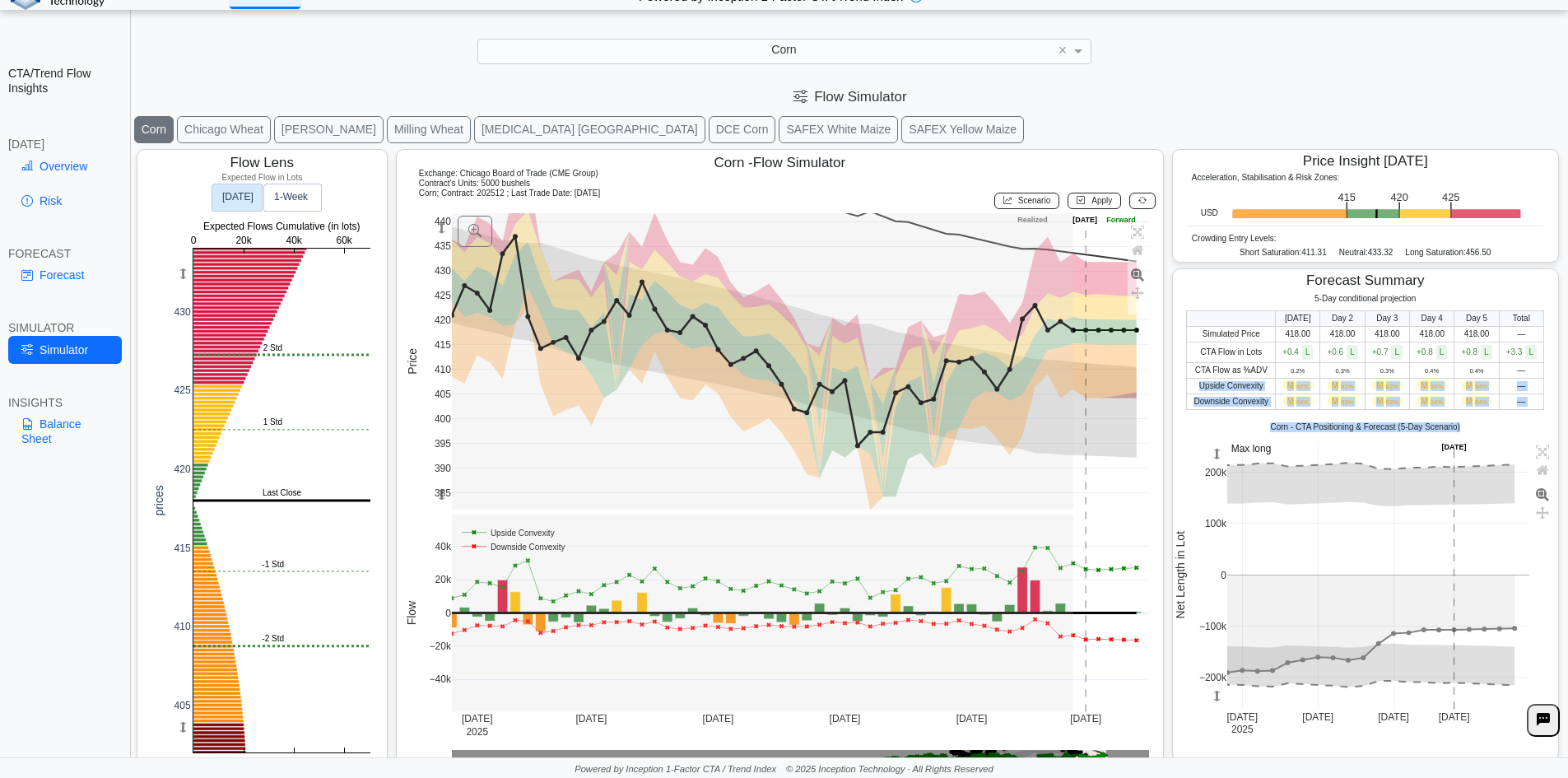
drag, startPoint x: 1182, startPoint y: 384, endPoint x: 1525, endPoint y: 410, distance: 344.0
click at [1525, 410] on div "5-Day conditional projection Today Day 2 Day 3 Day 4 Day 5 Total Simulated Pric…" at bounding box center [1365, 515] width 386 height 442
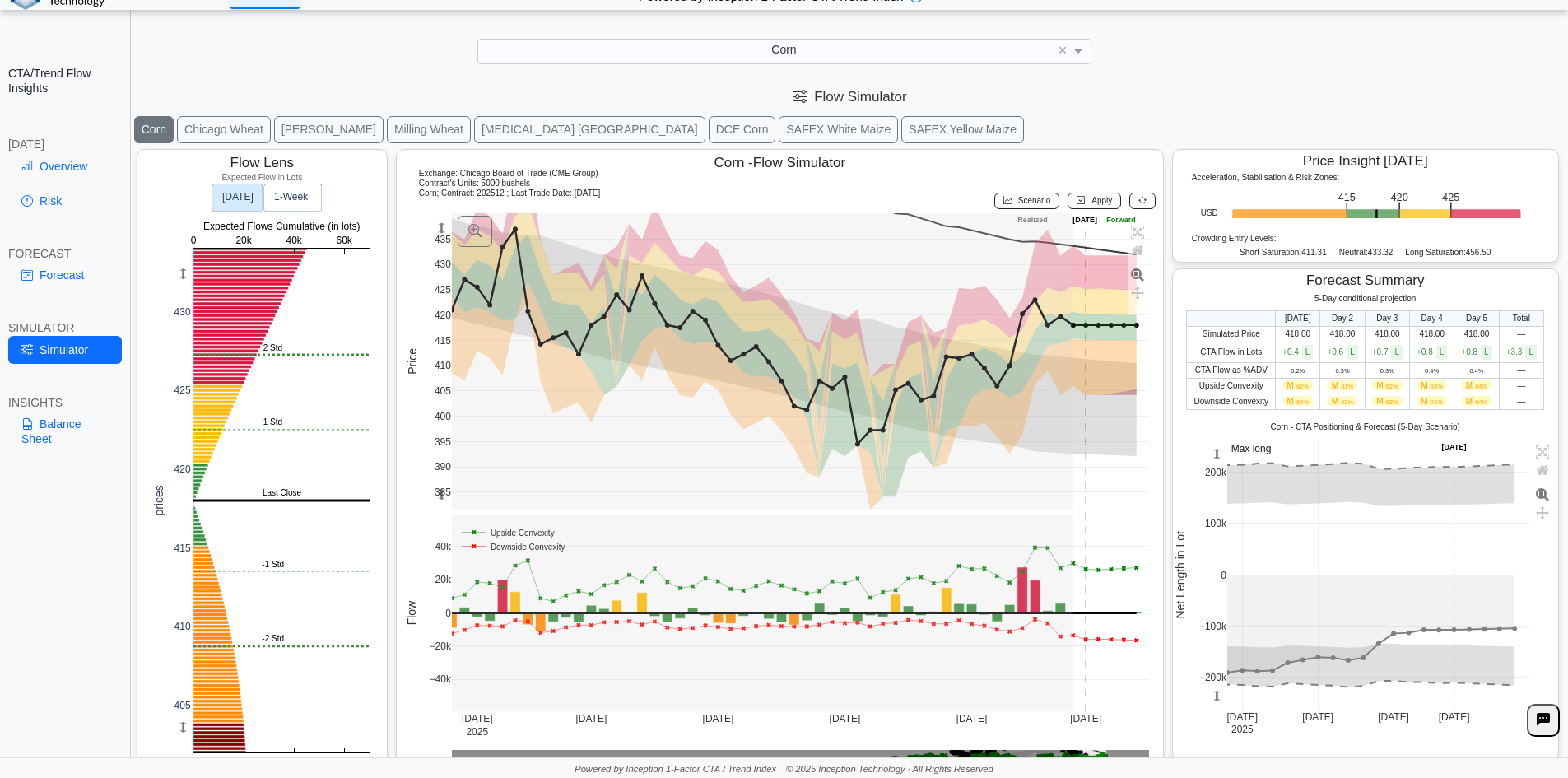
drag, startPoint x: 436, startPoint y: 227, endPoint x: 445, endPoint y: 220, distance: 11.4
click at [445, 220] on rect at bounding box center [441, 227] width 13 height 30
